Goal: Information Seeking & Learning: Learn about a topic

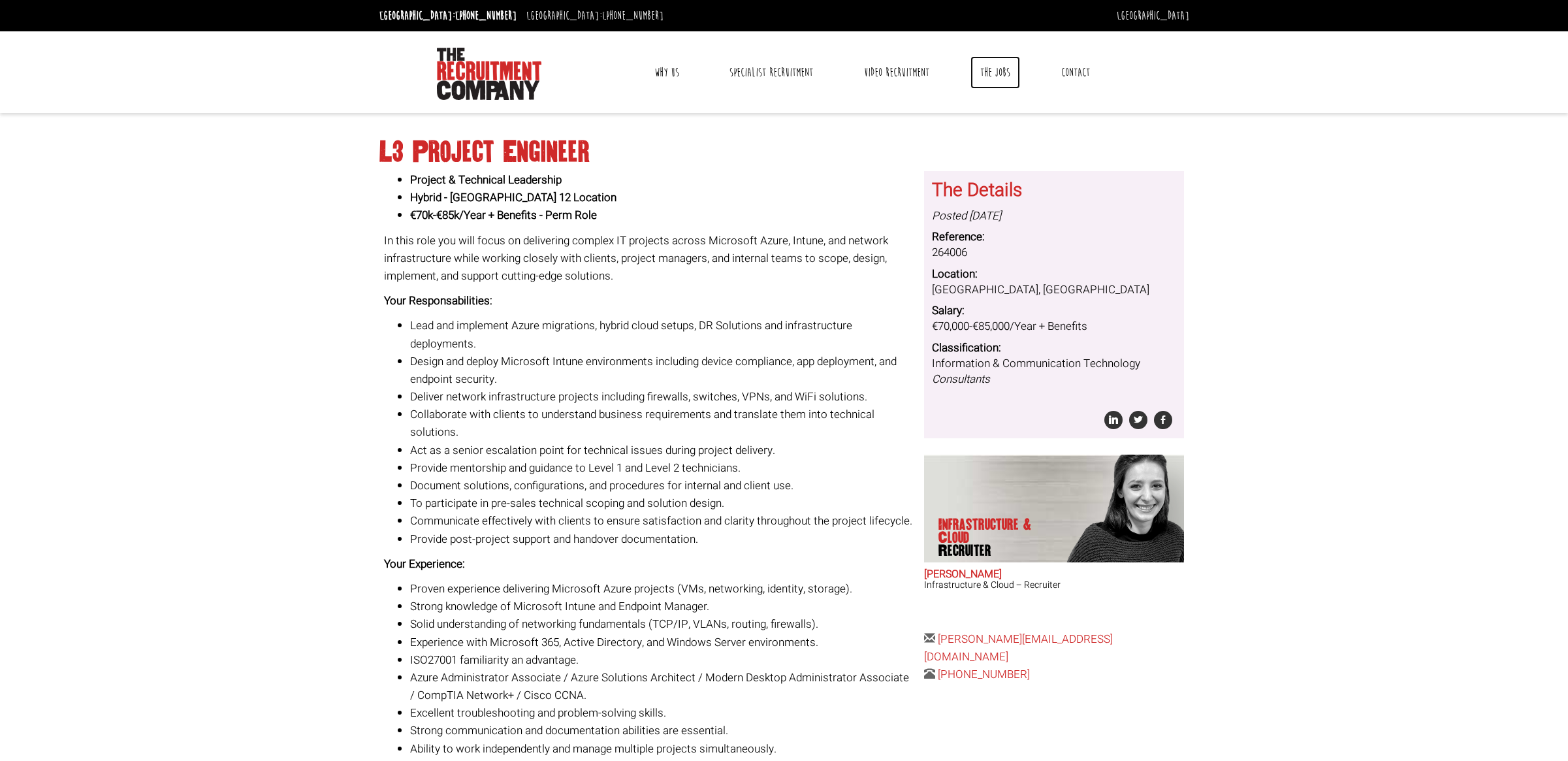
click at [995, 65] on link "The Jobs" at bounding box center [995, 73] width 50 height 33
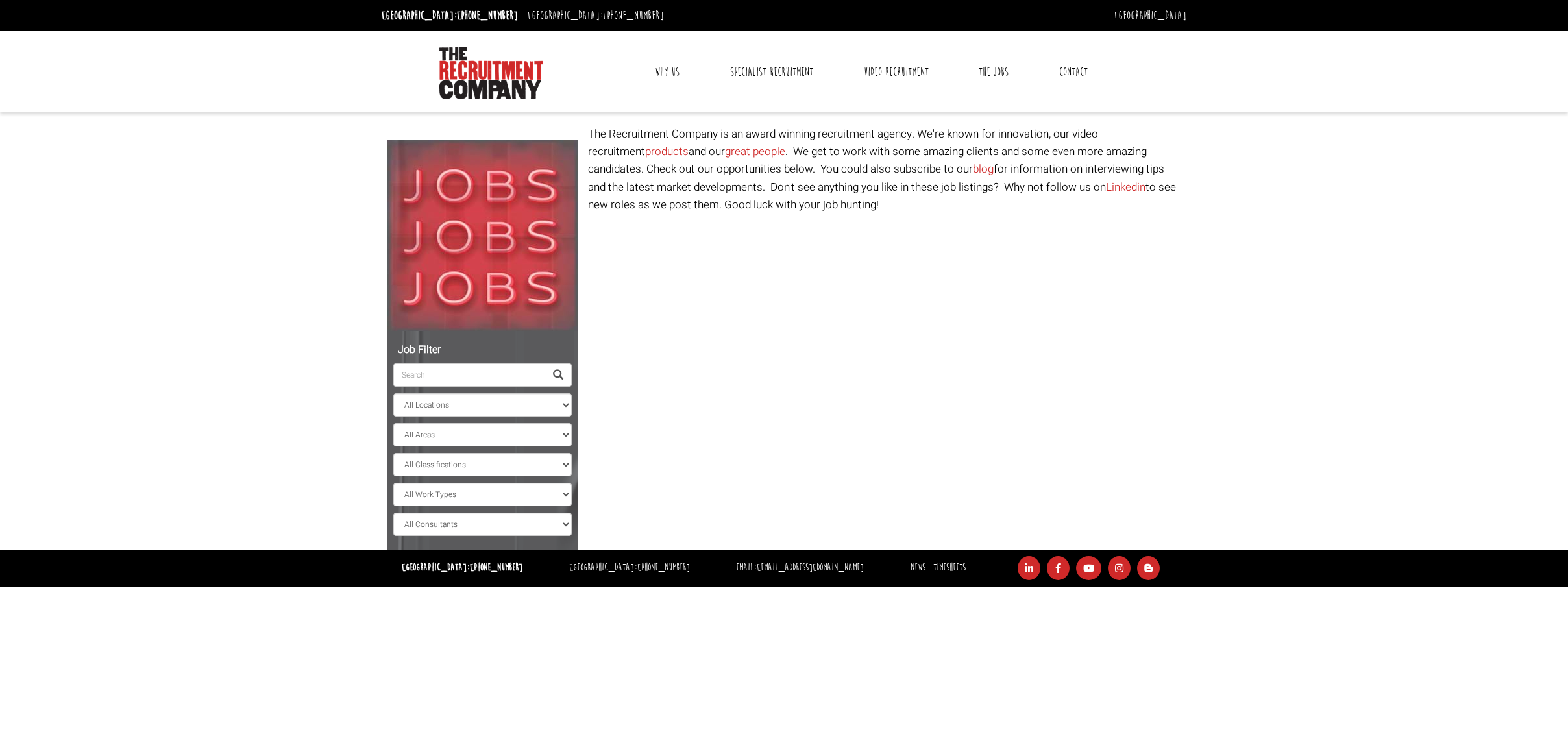
select select "[GEOGRAPHIC_DATA]"
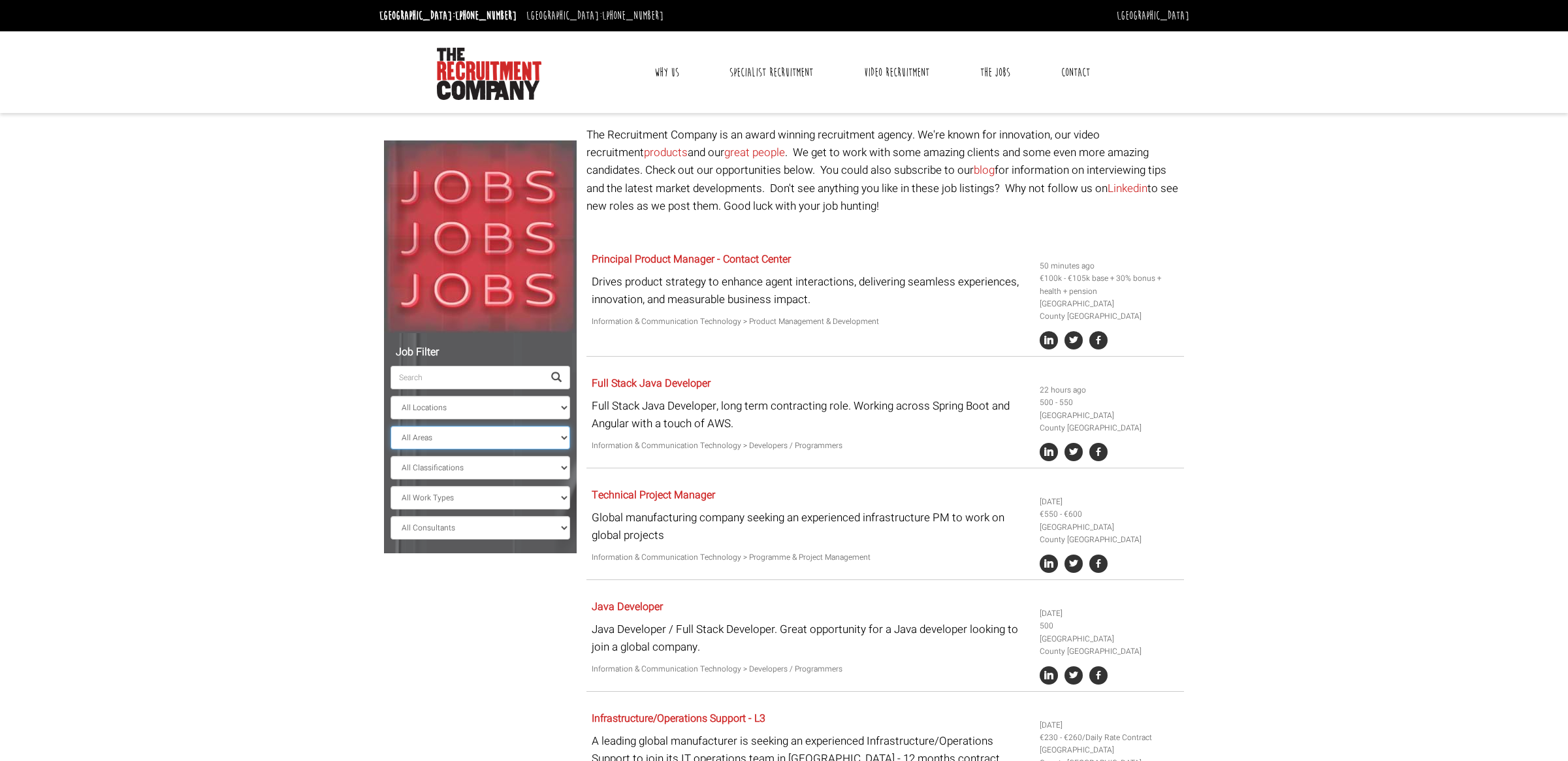
click at [449, 440] on select "All Areas County [GEOGRAPHIC_DATA] [GEOGRAPHIC_DATA] [GEOGRAPHIC_DATA] [GEOGRAP…" at bounding box center [481, 438] width 179 height 24
select select "County [GEOGRAPHIC_DATA]"
click at [391, 426] on select "All Areas County [GEOGRAPHIC_DATA] [GEOGRAPHIC_DATA] [GEOGRAPHIC_DATA] [GEOGRAP…" at bounding box center [481, 438] width 179 height 24
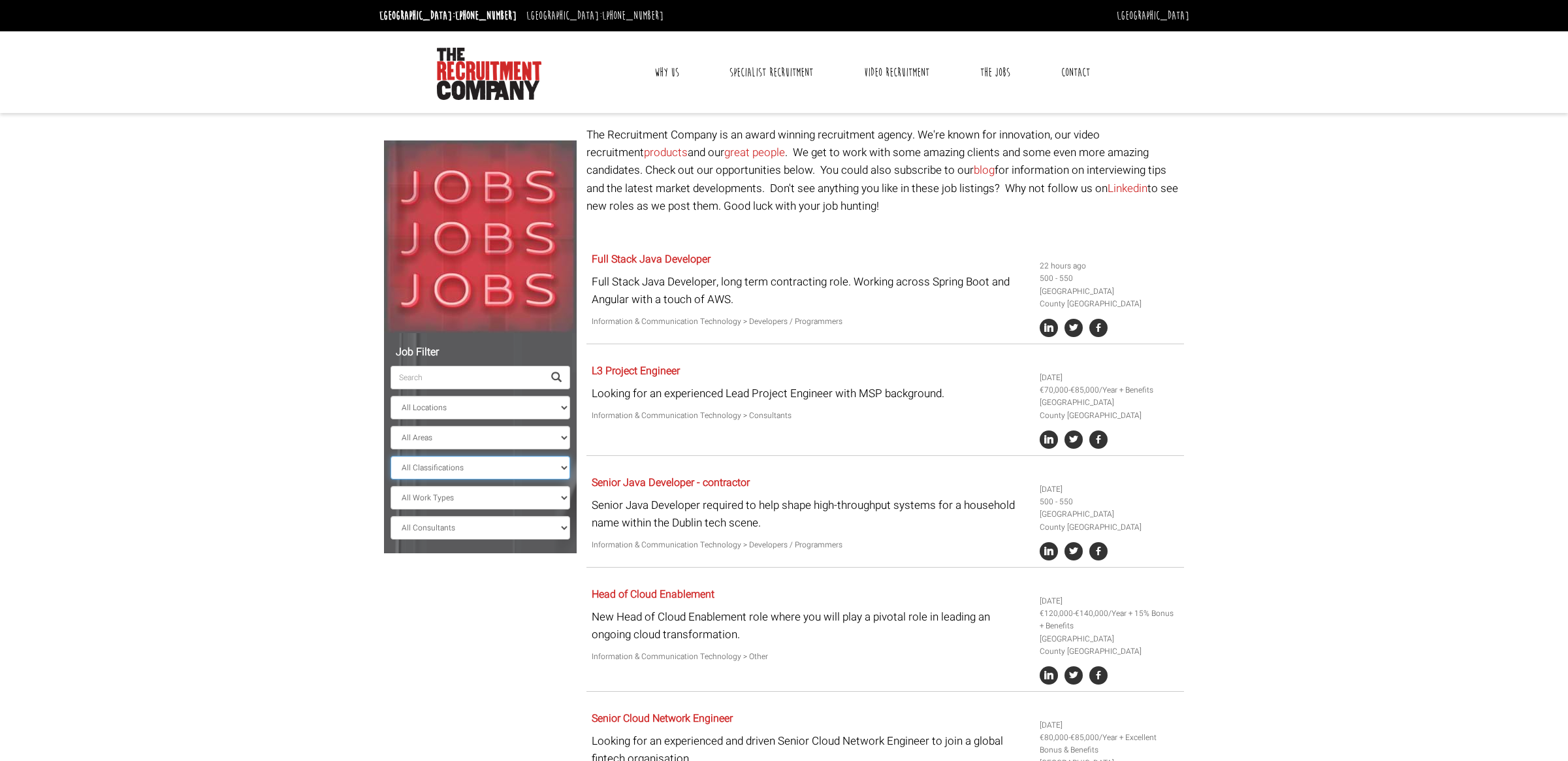
click at [455, 470] on select "All Classifications Banking & Financial Services Information & Communication Te…" at bounding box center [481, 468] width 179 height 24
select select "Information & Communication Technology"
click at [391, 456] on select "All Classifications Banking & Financial Services Information & Communication Te…" at bounding box center [481, 468] width 179 height 24
click at [460, 494] on select "All Work Types Full Time Part Time Casual Contract / Temp" at bounding box center [481, 498] width 179 height 24
select select "Full Time"
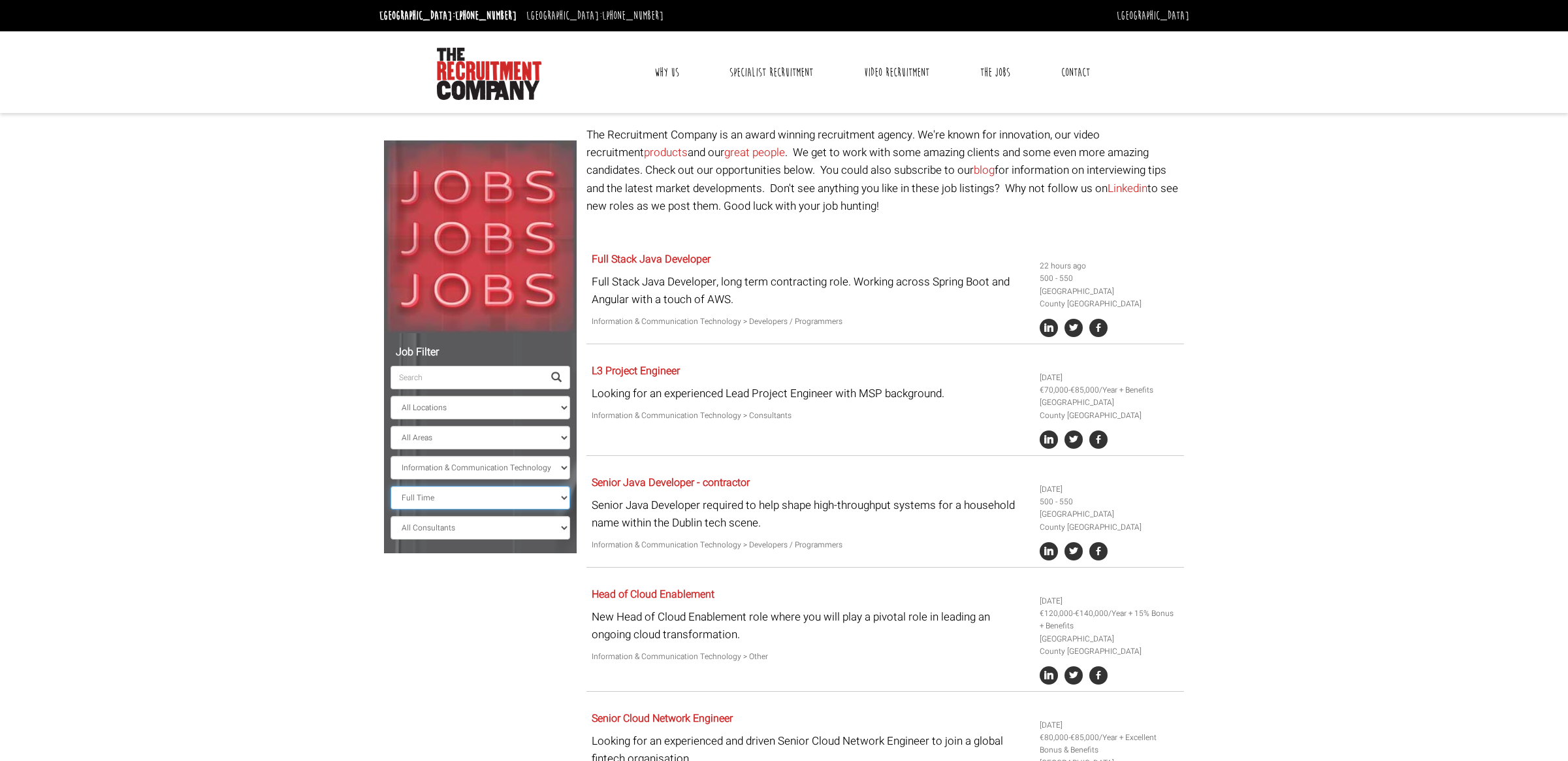
click at [391, 486] on select "All Work Types Full Time Part Time Casual Contract / Temp" at bounding box center [481, 498] width 179 height 24
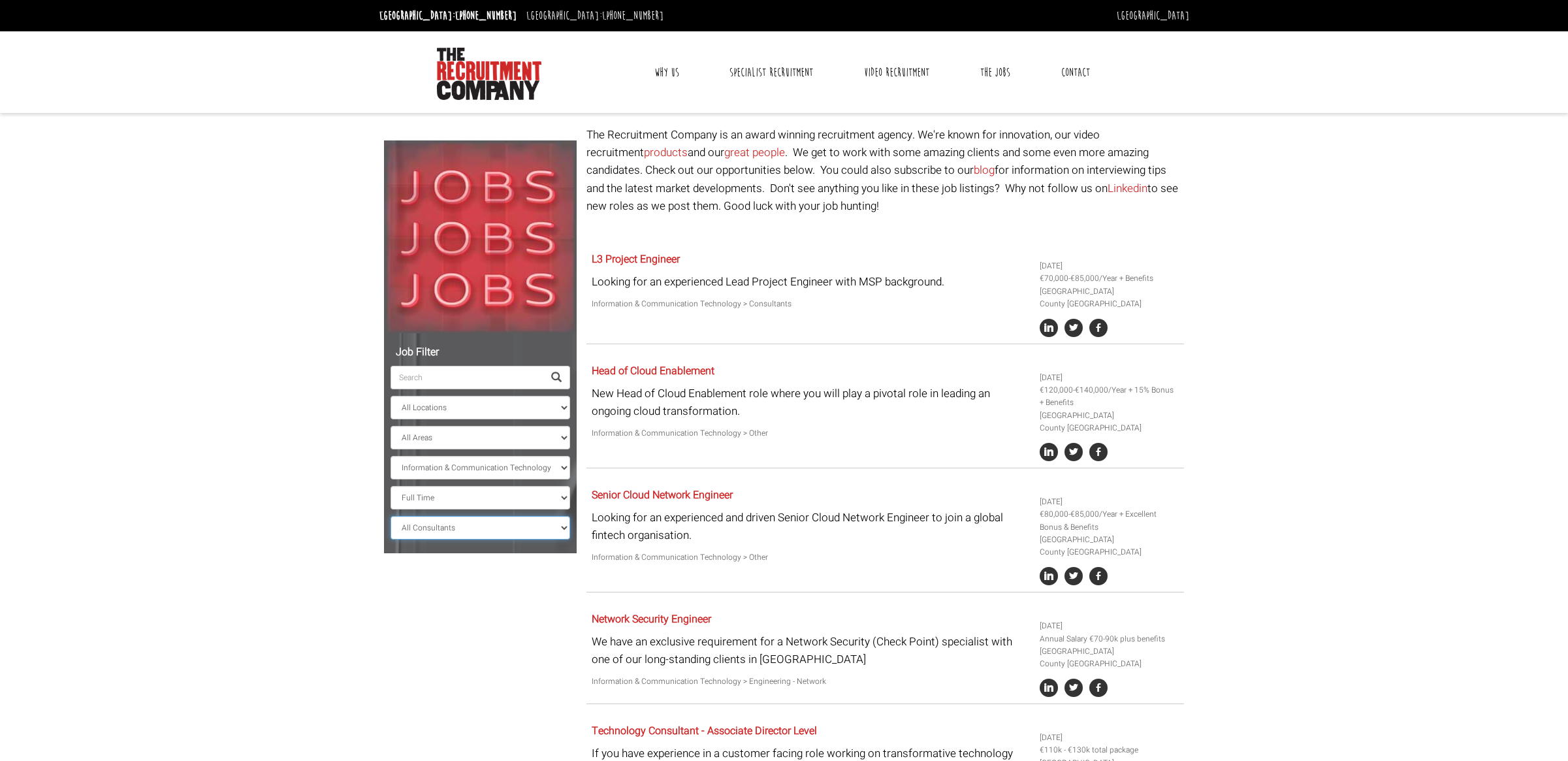
click at [445, 531] on select "All Consultants [PERSON_NAME] - Infrastructure, Cloud & DevOps, Contract [PERSO…" at bounding box center [481, 528] width 179 height 24
click at [445, 543] on div "Job Filter All Locations [GEOGRAPHIC_DATA] [GEOGRAPHIC_DATA] [GEOGRAPHIC_DATA] …" at bounding box center [480, 443] width 192 height 220
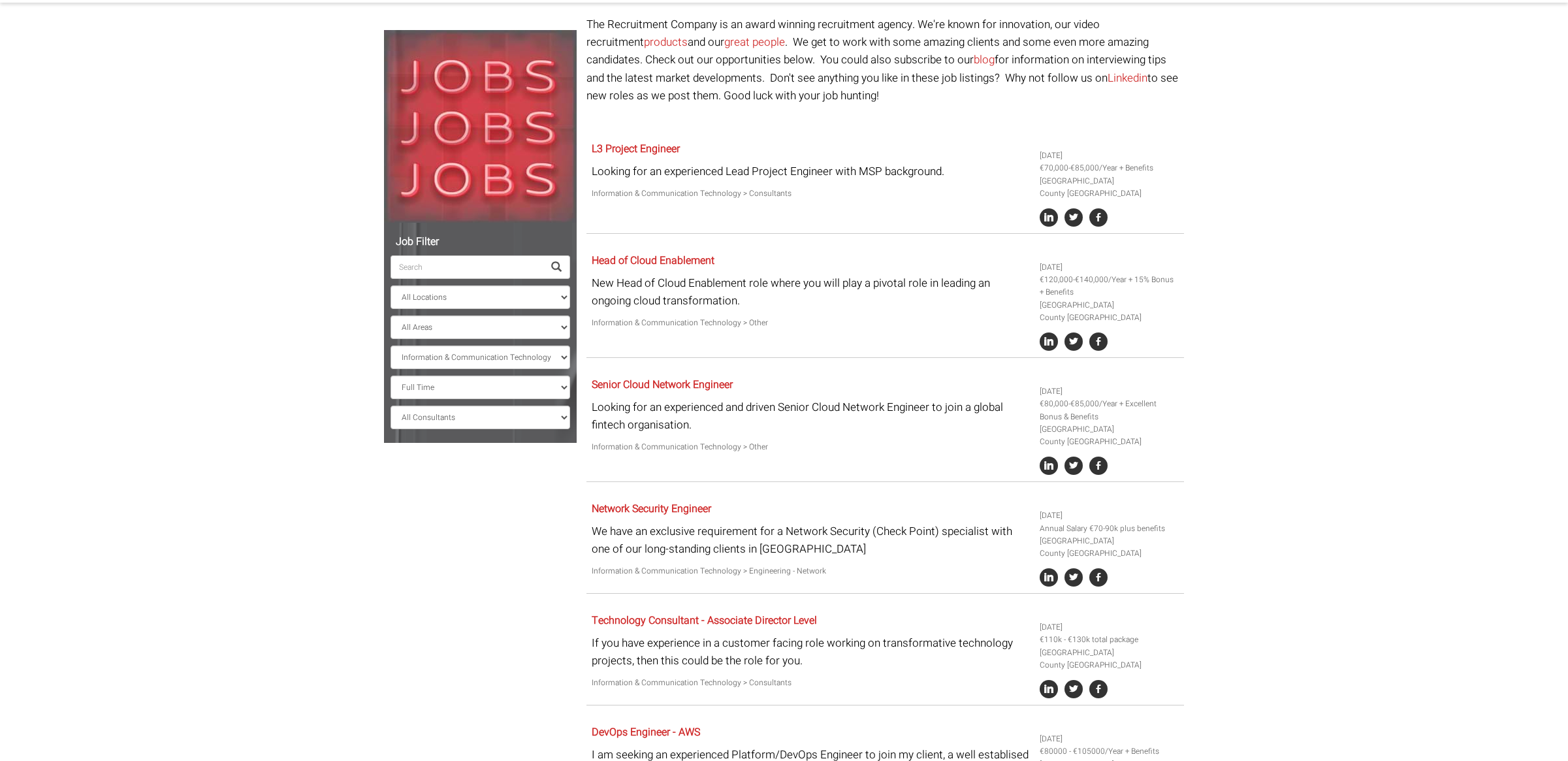
scroll to position [131, 0]
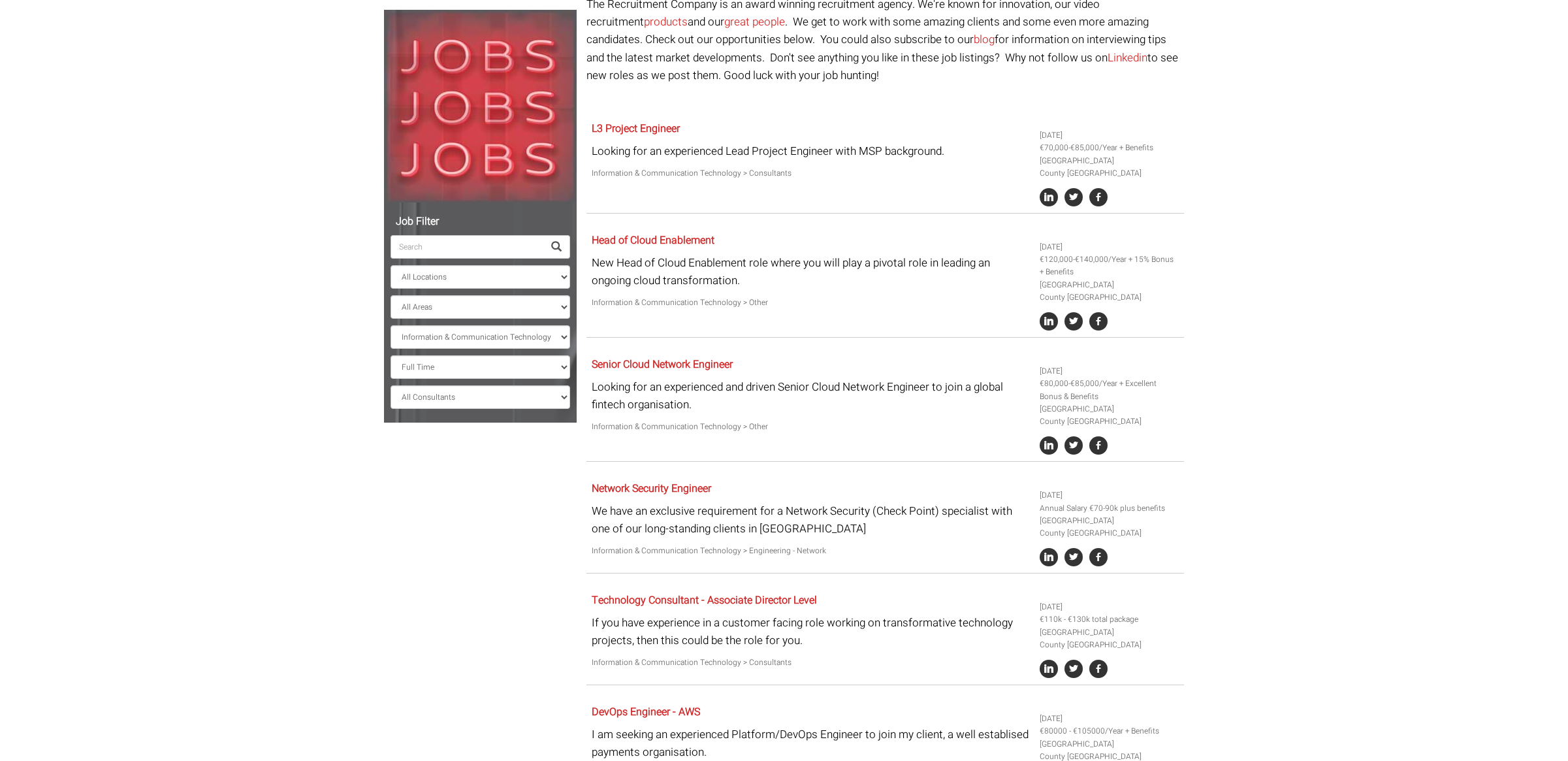
click at [557, 248] on span at bounding box center [556, 247] width 10 height 10
click at [557, 246] on span at bounding box center [556, 247] width 10 height 10
click at [510, 273] on select "All Locations [GEOGRAPHIC_DATA] [GEOGRAPHIC_DATA] [GEOGRAPHIC_DATA] [GEOGRAPHIC…" at bounding box center [481, 277] width 179 height 24
click at [490, 315] on select "All Areas County [GEOGRAPHIC_DATA] [GEOGRAPHIC_DATA]" at bounding box center [481, 307] width 179 height 24
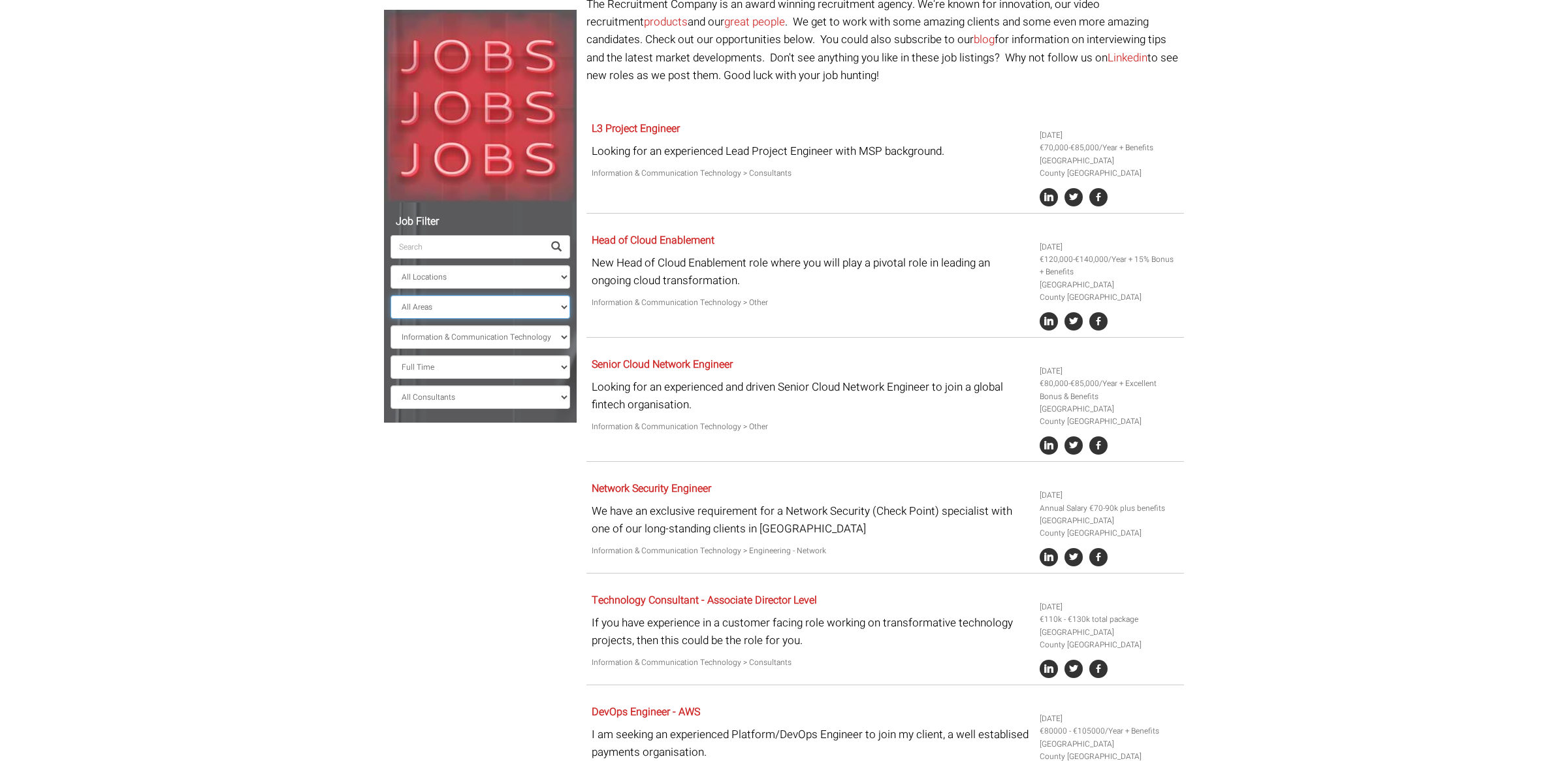
select select "County [GEOGRAPHIC_DATA]"
click at [391, 295] on select "All Areas County [GEOGRAPHIC_DATA] [GEOGRAPHIC_DATA]" at bounding box center [481, 307] width 179 height 24
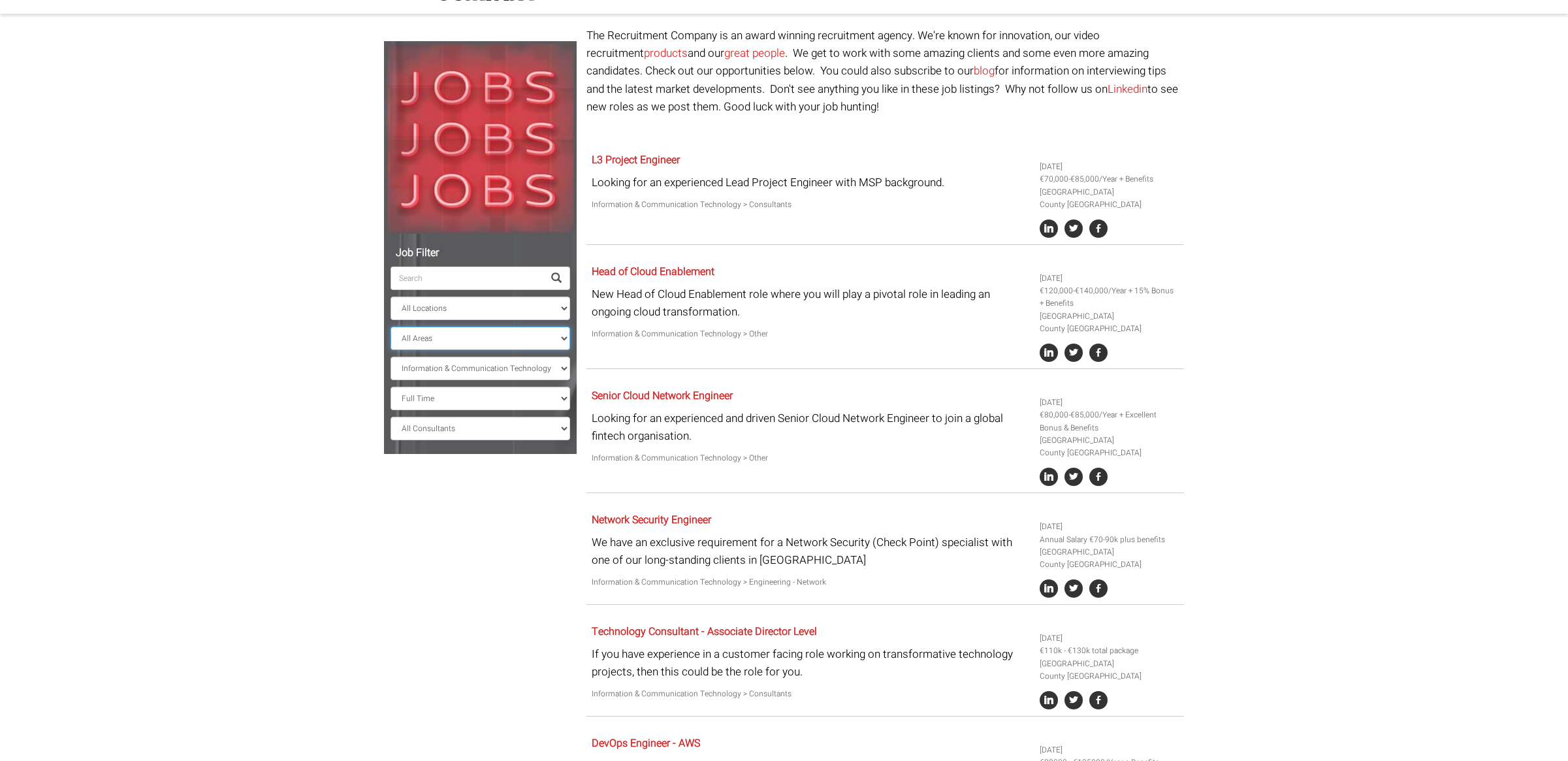
scroll to position [22, 0]
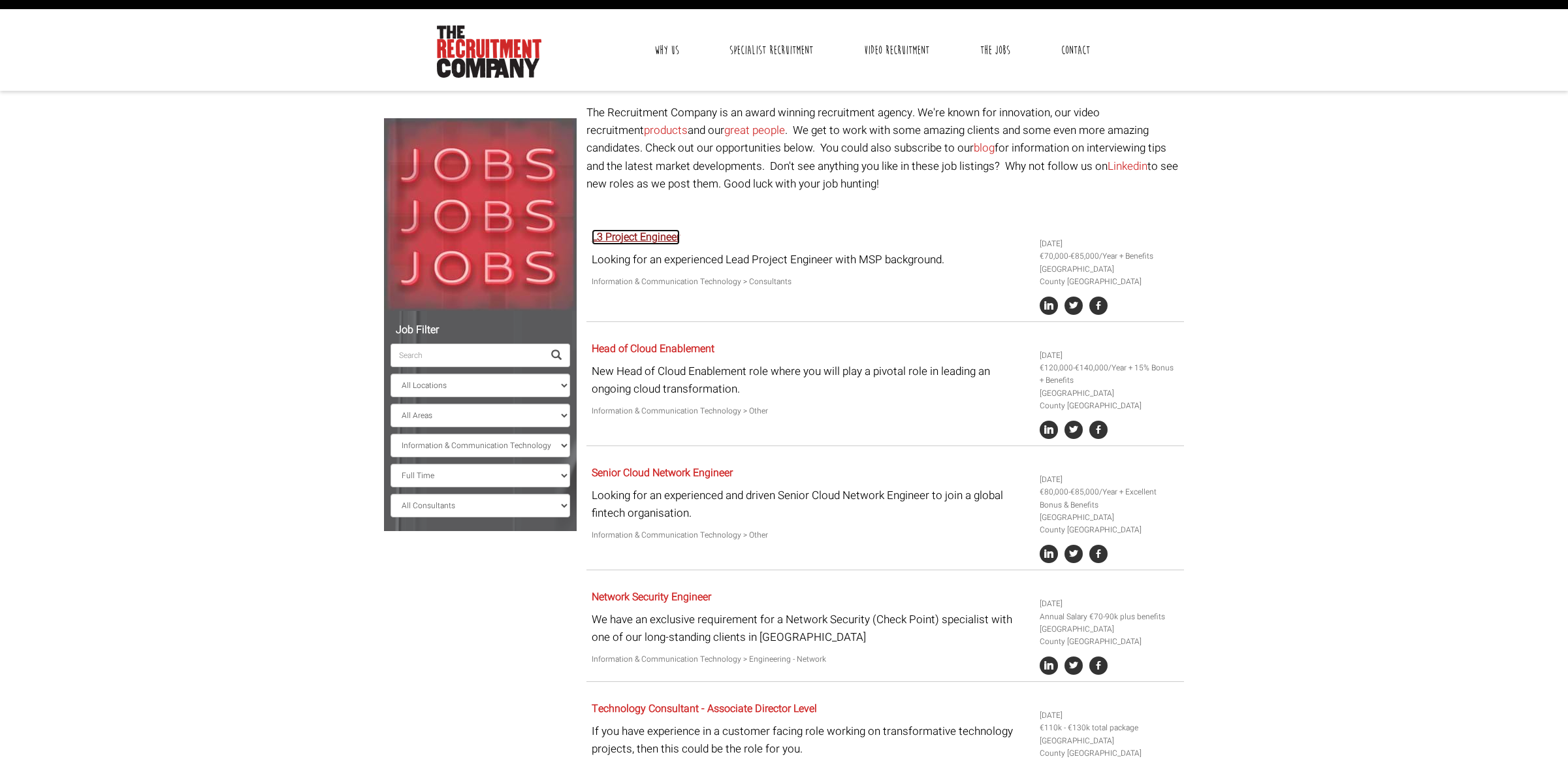
click at [641, 237] on link "L3 Project Engineer" at bounding box center [636, 237] width 88 height 16
